Goal: Task Accomplishment & Management: Manage account settings

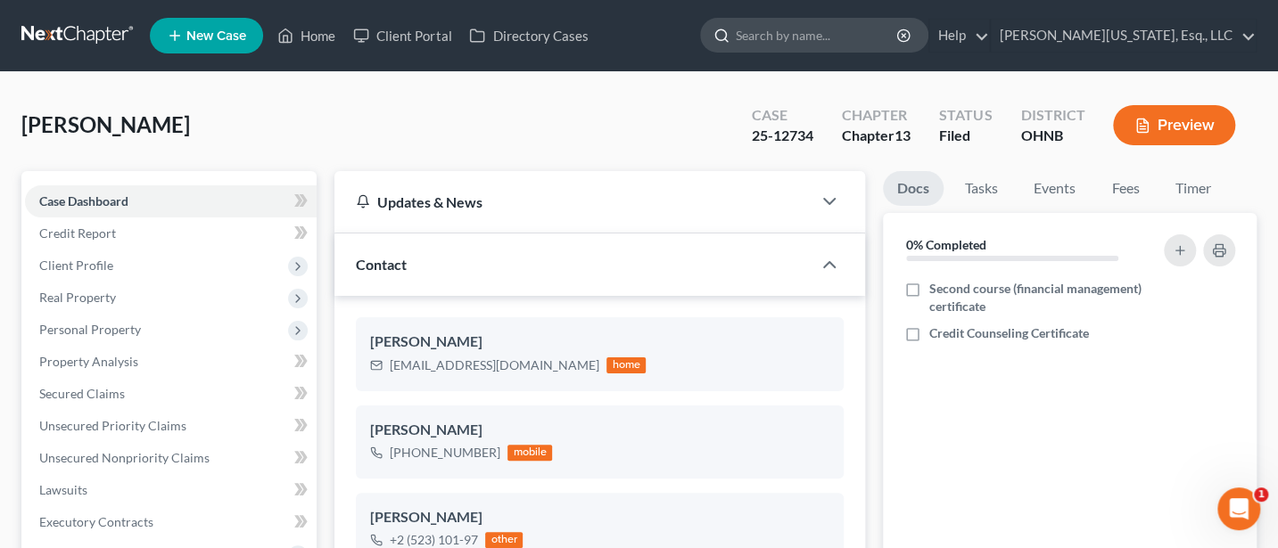
click at [840, 42] on input "search" at bounding box center [817, 35] width 163 height 33
type input "[PERSON_NAME]"
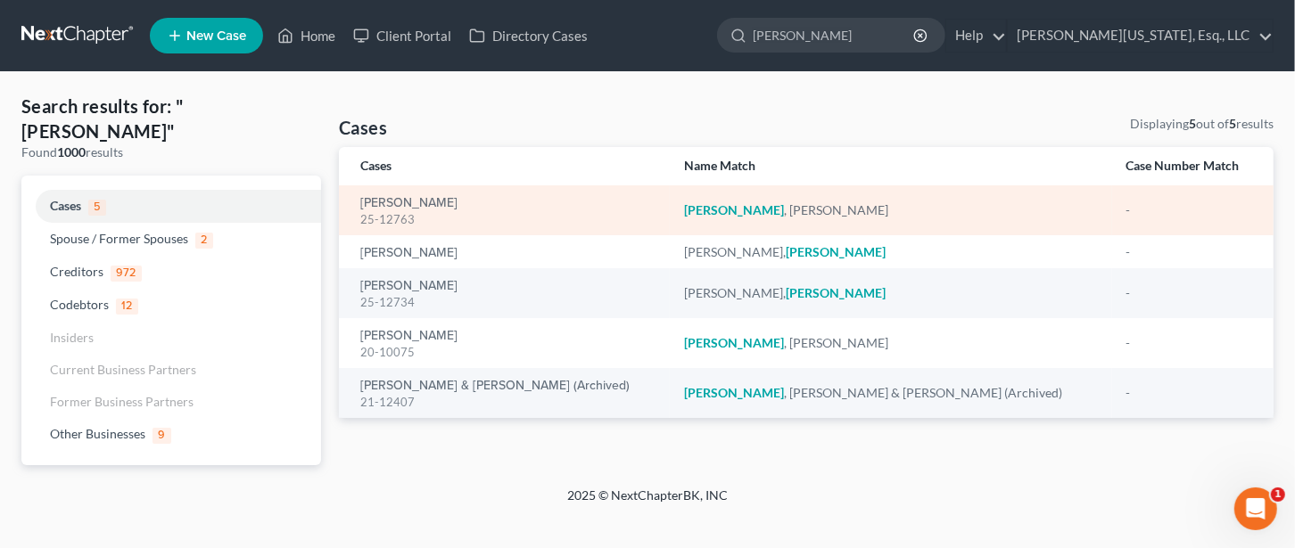
click at [397, 220] on div "25-12763" at bounding box center [507, 219] width 295 height 17
click at [401, 206] on link "[PERSON_NAME]" at bounding box center [408, 203] width 97 height 12
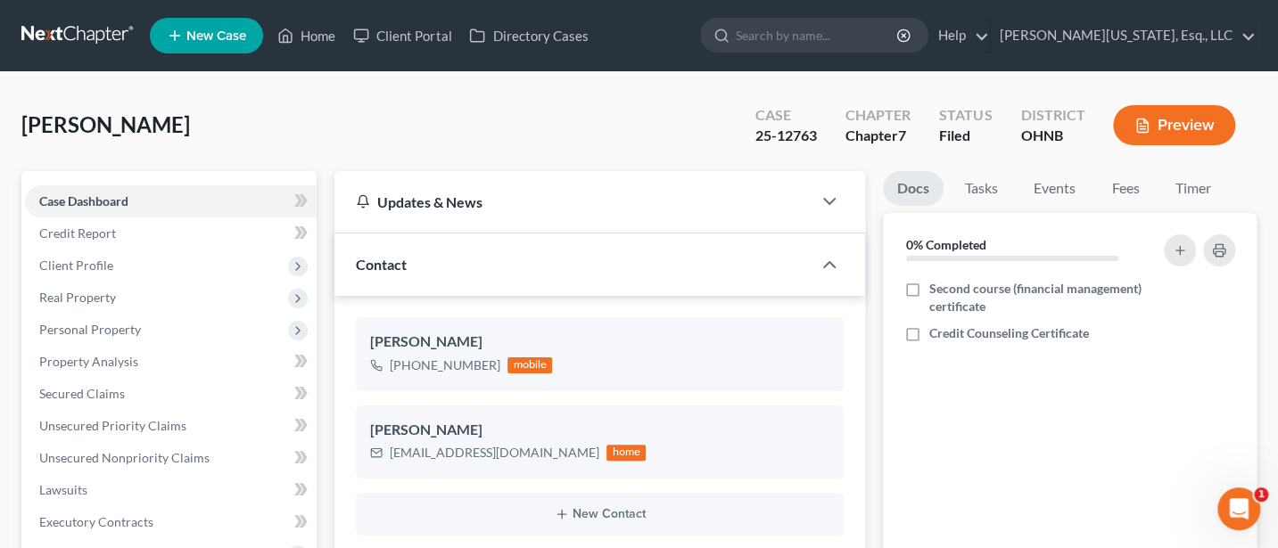
scroll to position [543, 0]
click at [929, 332] on label "Credit Counseling Certificate" at bounding box center [1009, 334] width 160 height 18
click at [936, 332] on input "Credit Counseling Certificate" at bounding box center [942, 331] width 12 height 12
checkbox input "true"
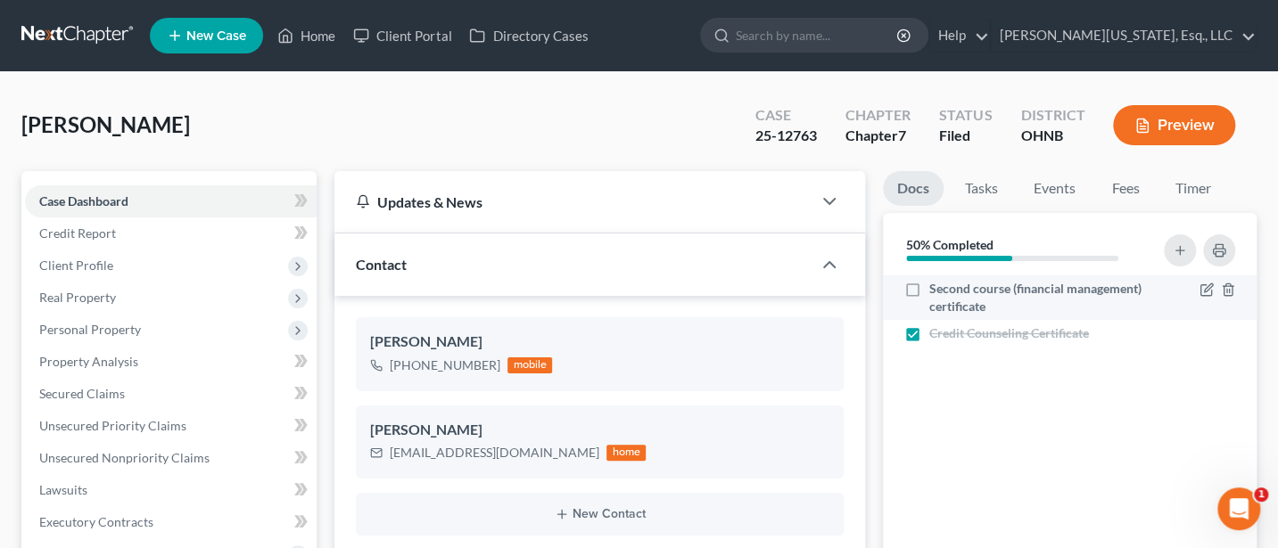
click at [929, 284] on label "Second course (financial management) certificate" at bounding box center [1038, 298] width 218 height 36
click at [936, 284] on input "Second course (financial management) certificate" at bounding box center [942, 286] width 12 height 12
checkbox input "true"
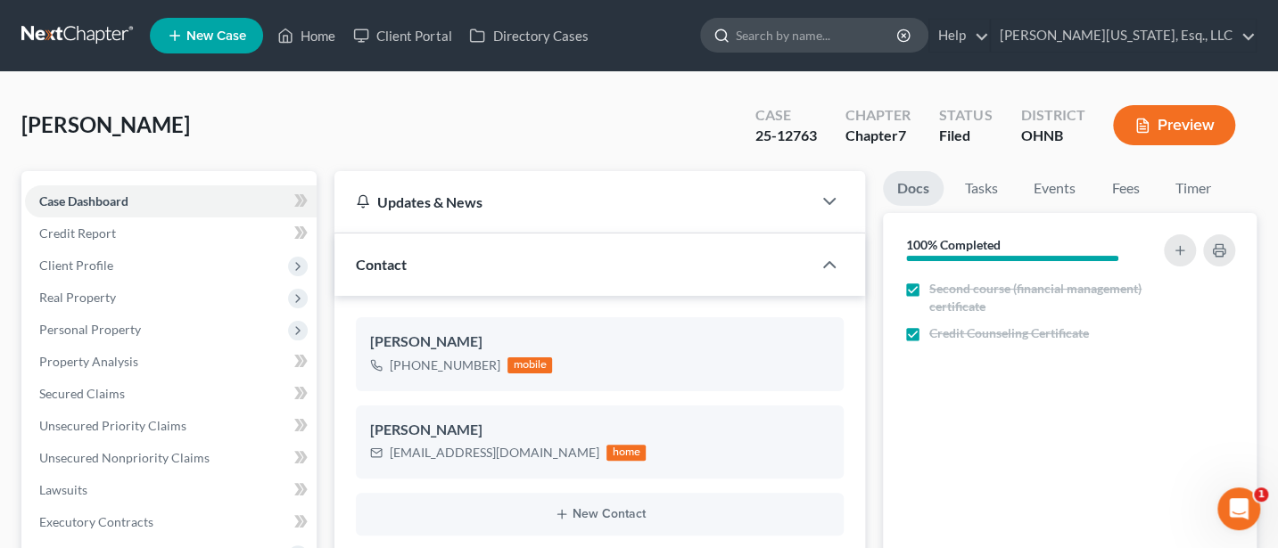
click at [869, 41] on input "search" at bounding box center [817, 35] width 163 height 33
type input "[PERSON_NAME]"
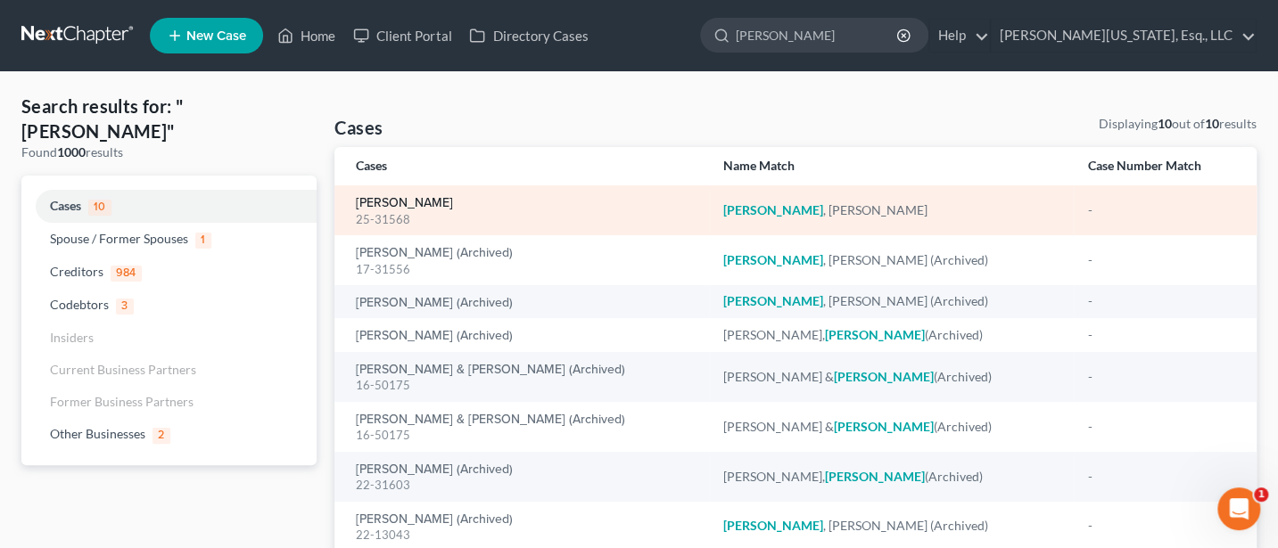
click at [402, 202] on link "[PERSON_NAME]" at bounding box center [404, 203] width 97 height 12
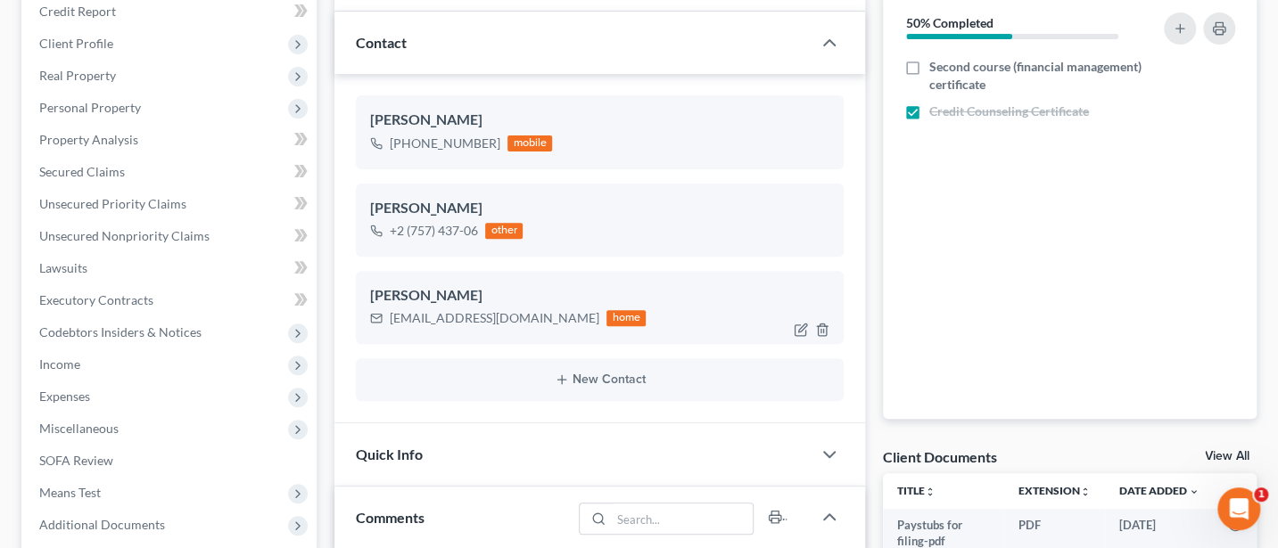
scroll to position [713, 0]
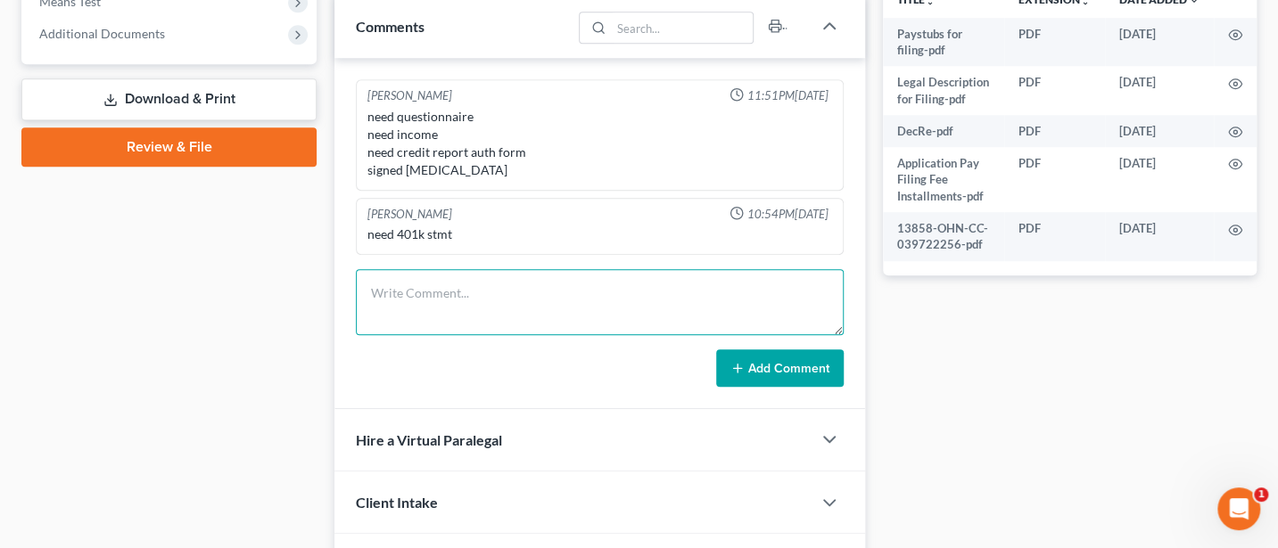
click at [493, 291] on textarea at bounding box center [600, 302] width 488 height 66
click at [533, 282] on textarea "Sent reaffirmation agreement to client" at bounding box center [600, 302] width 488 height 66
type textarea "Sent reaffirmation agreement for Tahoe to client"
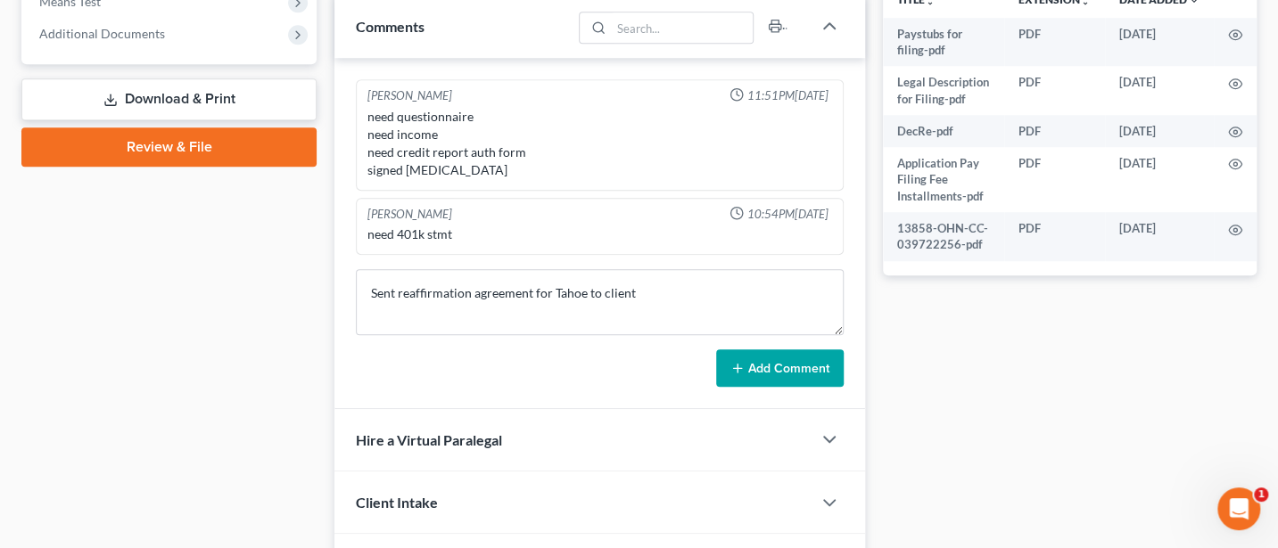
click at [780, 372] on button "Add Comment" at bounding box center [780, 368] width 128 height 37
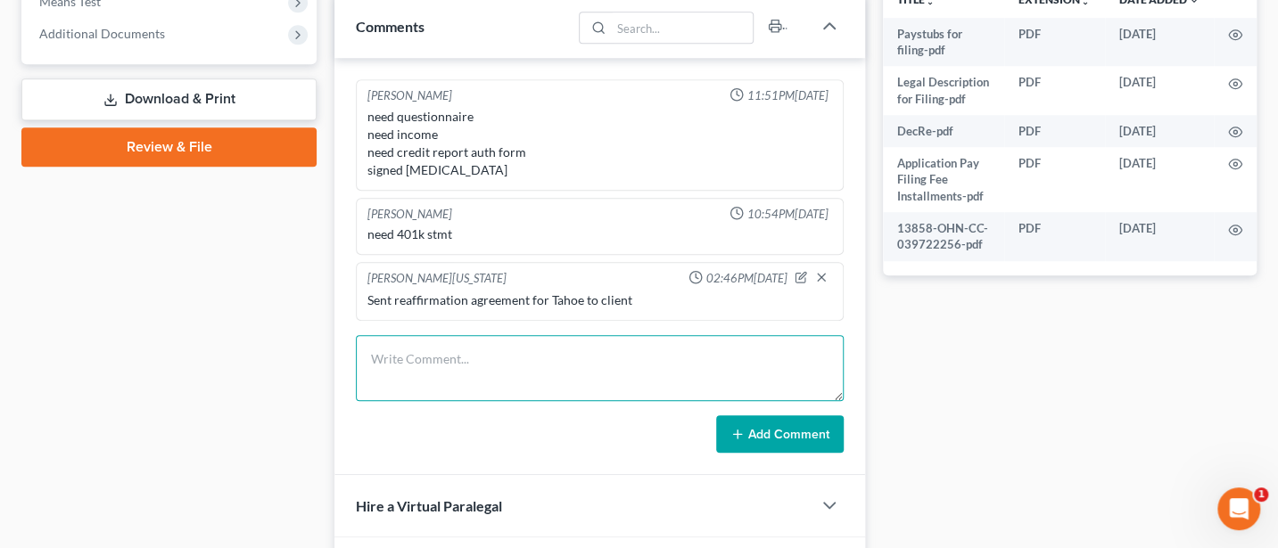
click at [551, 357] on textarea at bounding box center [600, 368] width 488 height 66
type textarea "Sent reaffirmation agreement for real estate to client"
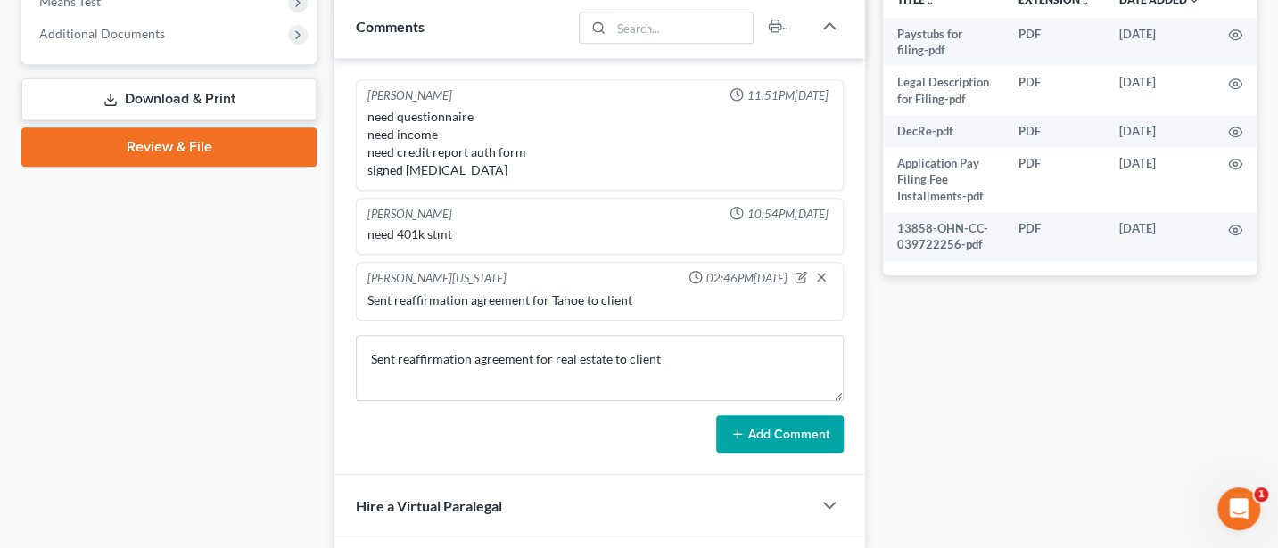
click at [801, 433] on button "Add Comment" at bounding box center [780, 434] width 128 height 37
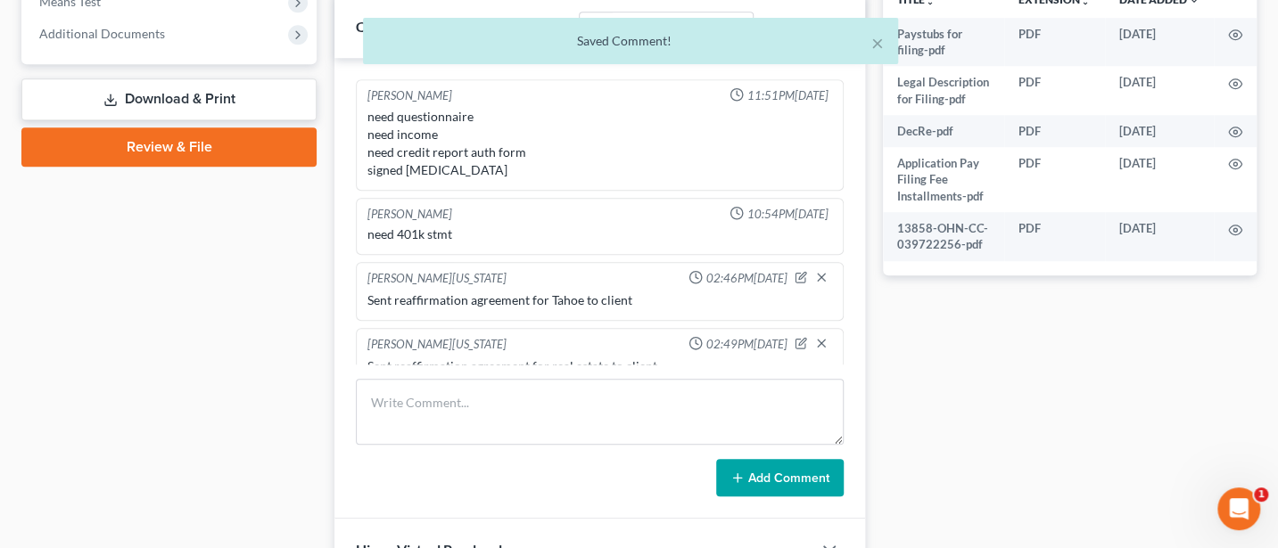
scroll to position [20, 0]
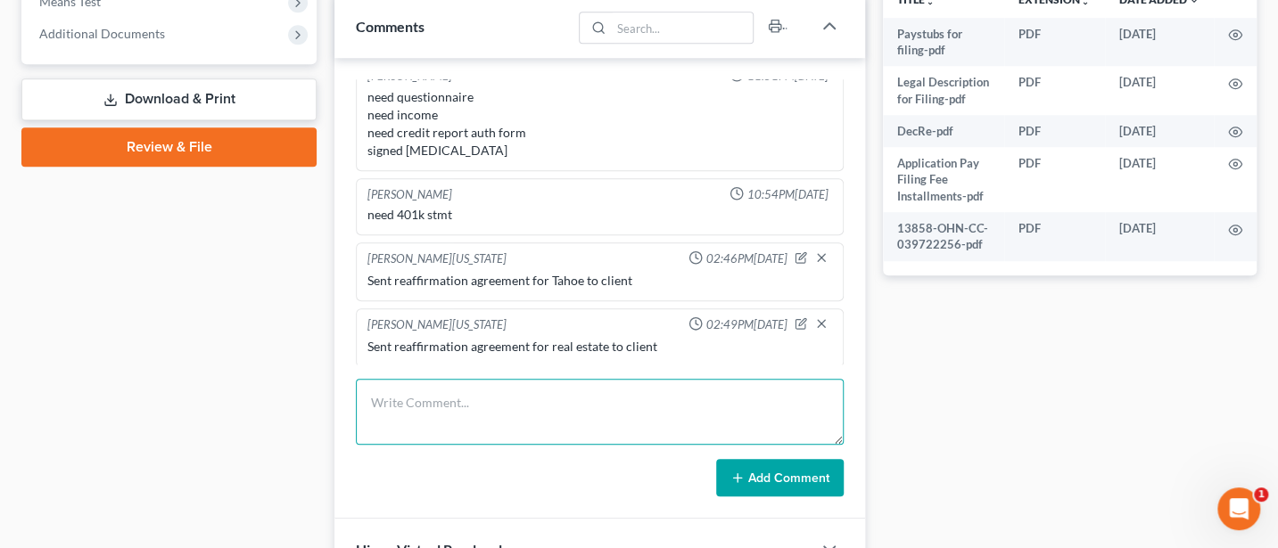
click at [802, 434] on textarea at bounding box center [600, 412] width 488 height 66
